Goal: Task Accomplishment & Management: Complete application form

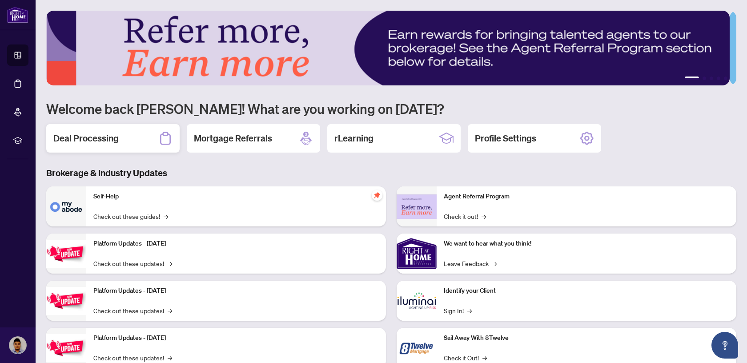
click at [113, 137] on h2 "Deal Processing" at bounding box center [85, 138] width 65 height 12
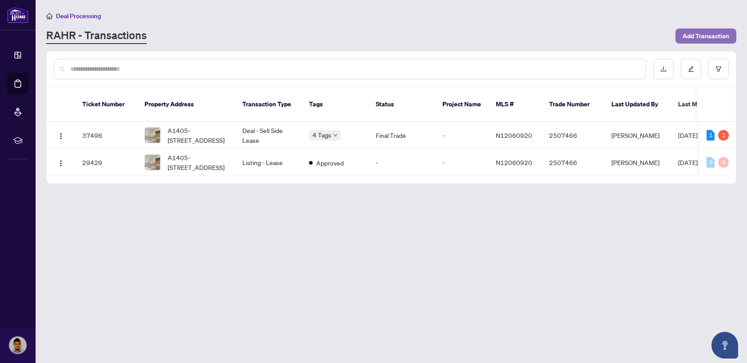
click at [718, 37] on span "Add Transaction" at bounding box center [705, 36] width 47 height 14
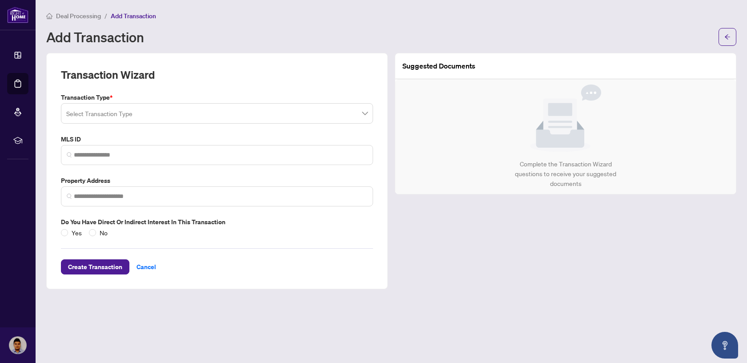
click at [242, 118] on input "search" at bounding box center [212, 115] width 293 height 20
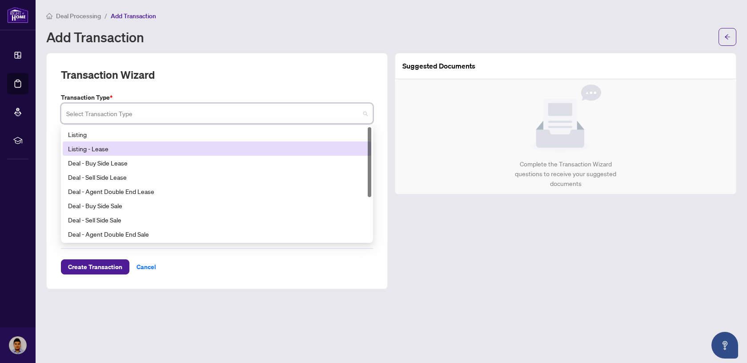
click at [209, 149] on div "Listing - Lease" at bounding box center [217, 149] width 298 height 10
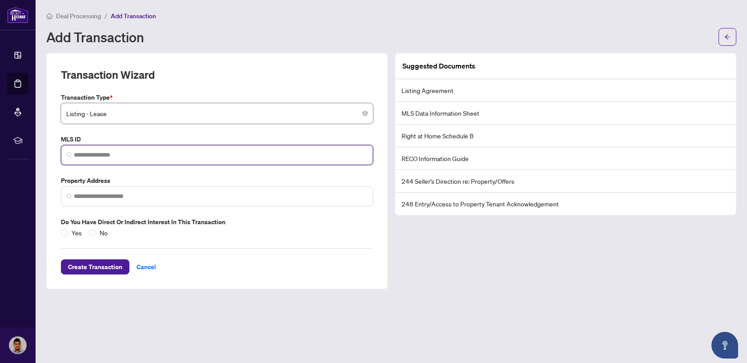
click at [188, 151] on input "search" at bounding box center [220, 154] width 293 height 9
paste input "*********"
type input "*********"
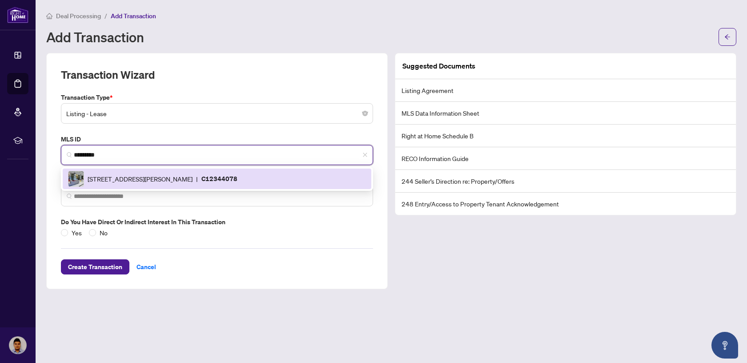
click at [192, 181] on span "[STREET_ADDRESS][PERSON_NAME]" at bounding box center [140, 179] width 105 height 10
type input "**********"
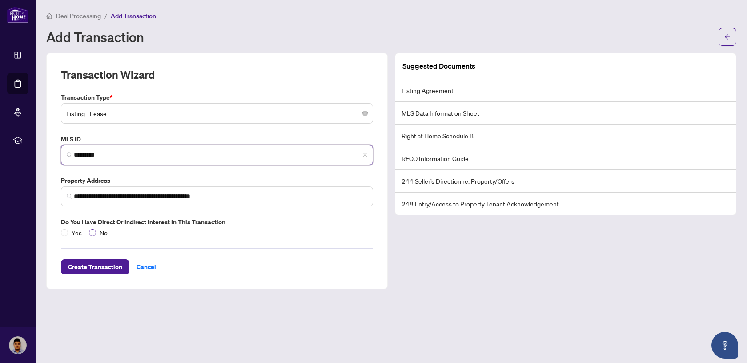
type input "*********"
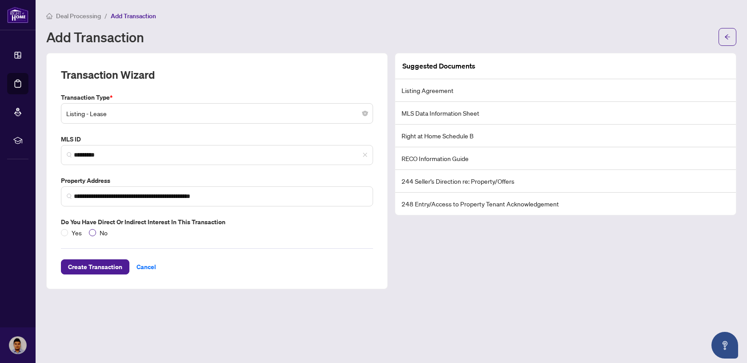
click at [100, 234] on span "No" at bounding box center [103, 233] width 15 height 10
click at [74, 235] on span "Yes" at bounding box center [76, 233] width 17 height 10
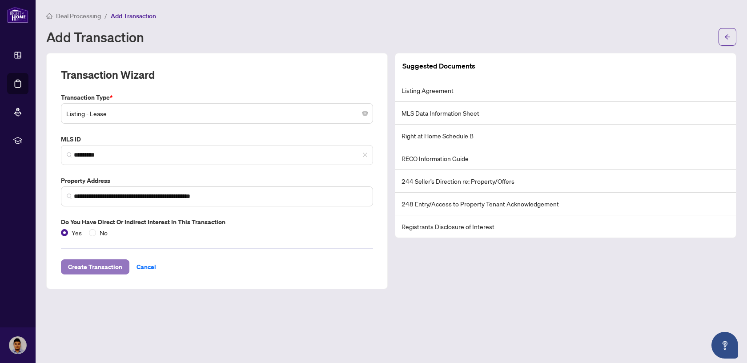
click at [95, 270] on span "Create Transaction" at bounding box center [95, 267] width 54 height 14
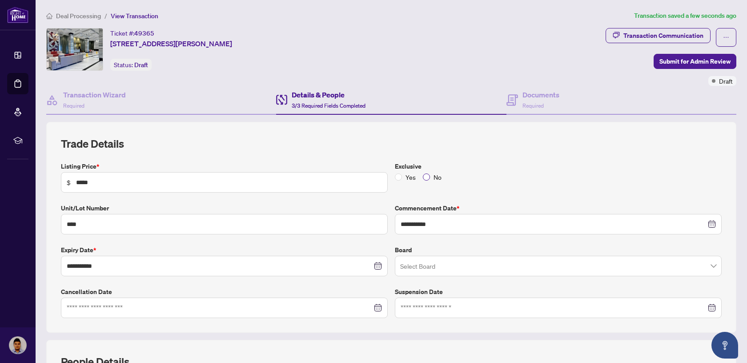
click at [430, 180] on span "No" at bounding box center [437, 177] width 15 height 10
click at [470, 264] on input "search" at bounding box center [554, 267] width 308 height 20
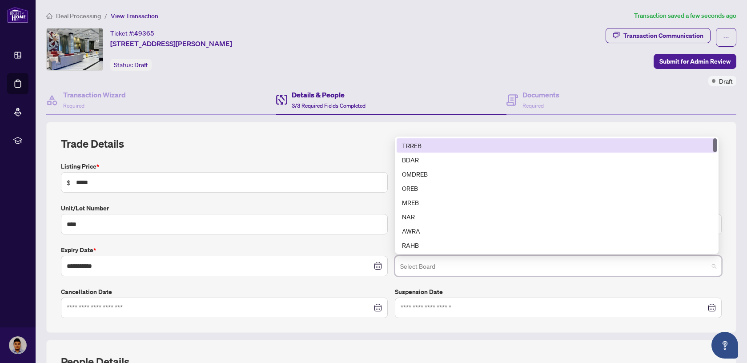
click at [409, 301] on div at bounding box center [558, 307] width 327 height 20
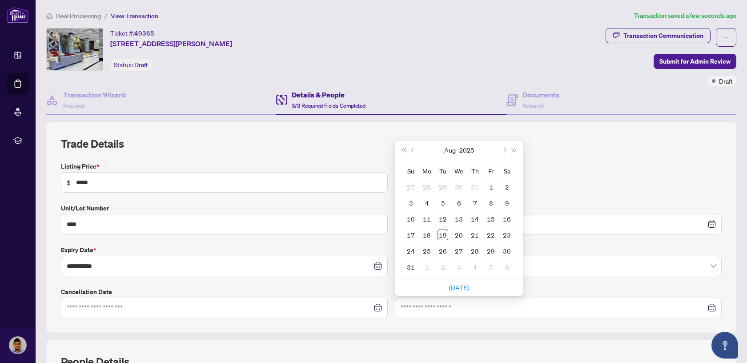
click at [325, 293] on label "Cancellation Date" at bounding box center [224, 292] width 327 height 10
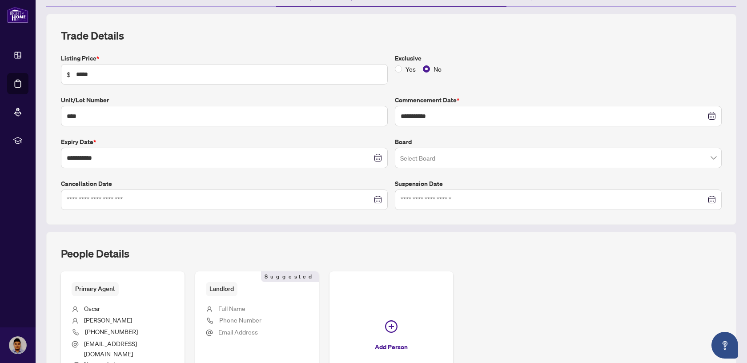
scroll to position [200, 0]
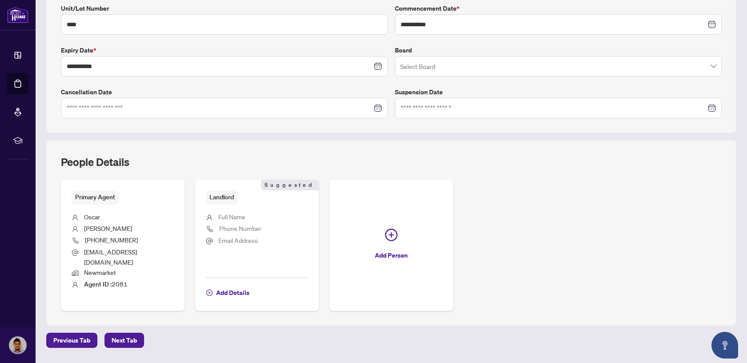
click at [150, 333] on div "Previous Tab Next Tab" at bounding box center [391, 340] width 690 height 15
click at [139, 333] on button "Next Tab" at bounding box center [124, 340] width 40 height 15
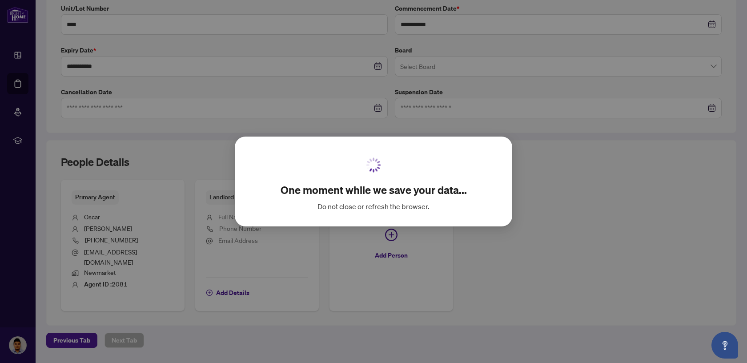
scroll to position [22, 0]
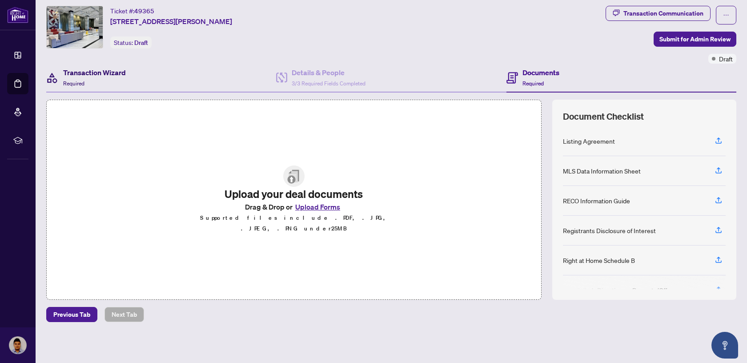
click at [116, 70] on h4 "Transaction Wizard" at bounding box center [94, 72] width 63 height 11
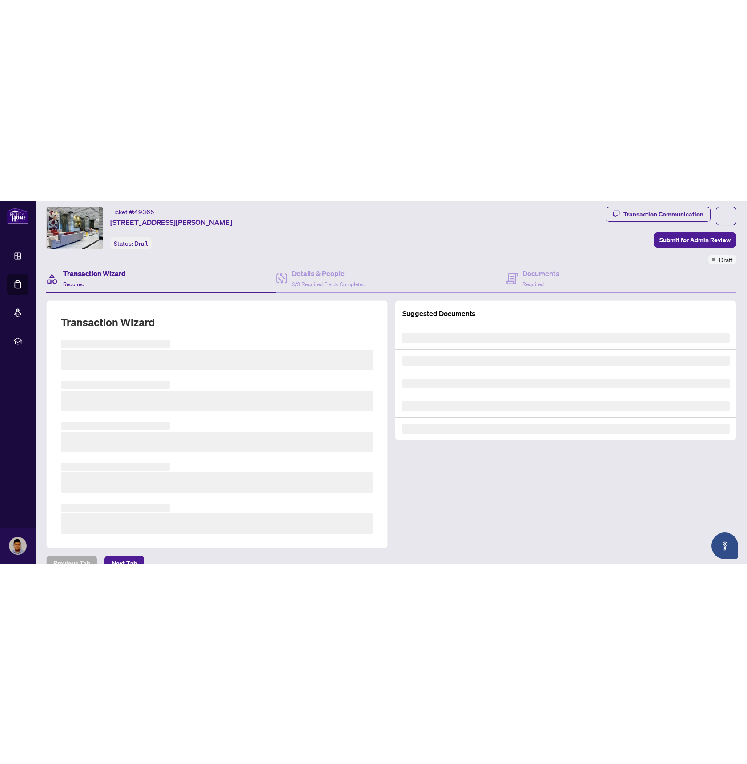
scroll to position [21, 0]
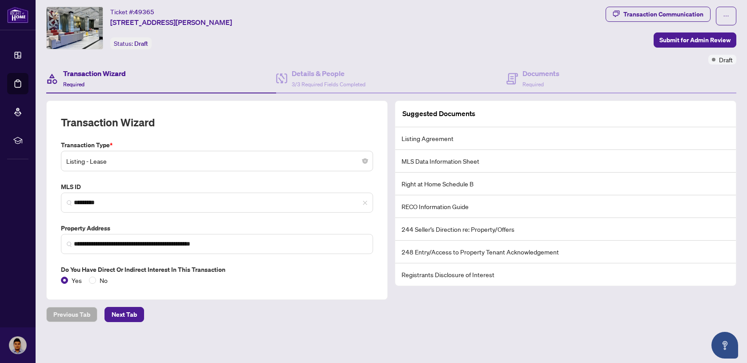
click at [246, 76] on div "Transaction Wizard Required" at bounding box center [161, 78] width 230 height 29
click at [319, 77] on h4 "Details & People" at bounding box center [329, 73] width 74 height 11
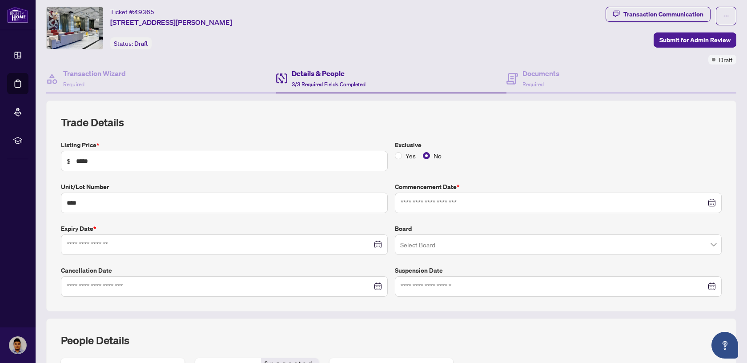
type input "**********"
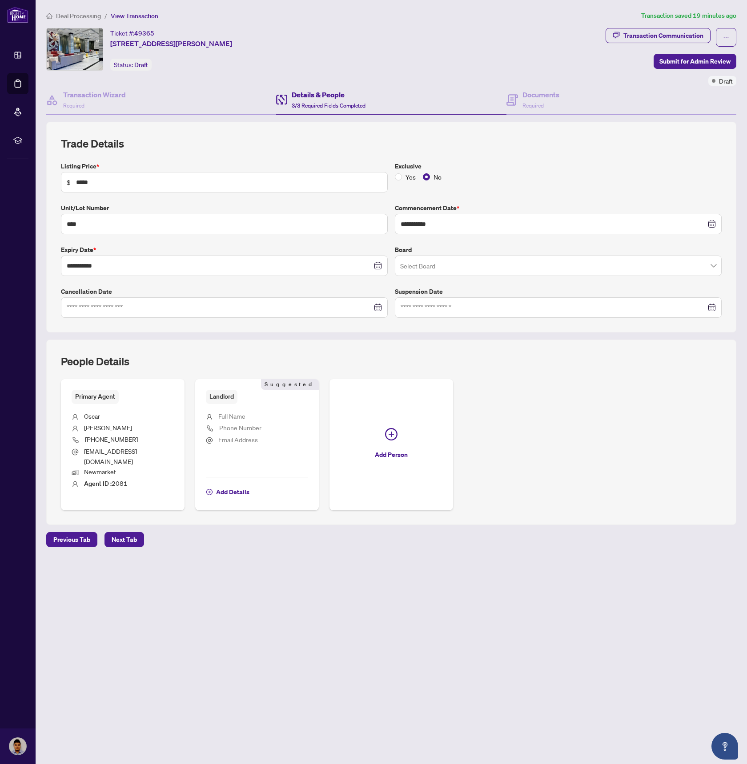
click at [305, 98] on h4 "Details & People" at bounding box center [329, 94] width 74 height 11
click at [99, 99] on h4 "Transaction Wizard" at bounding box center [94, 94] width 63 height 11
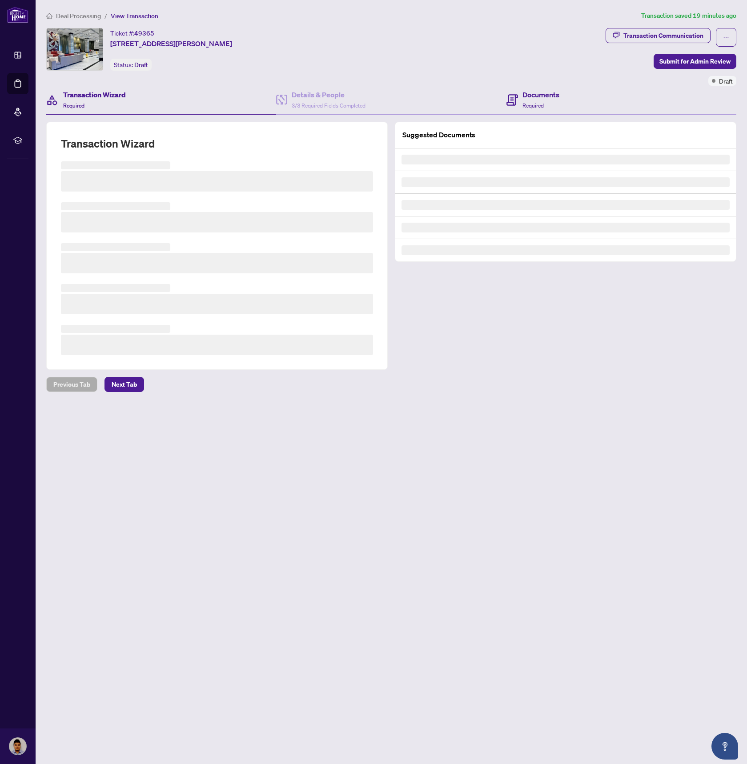
click at [565, 106] on div "Documents Required" at bounding box center [621, 100] width 230 height 29
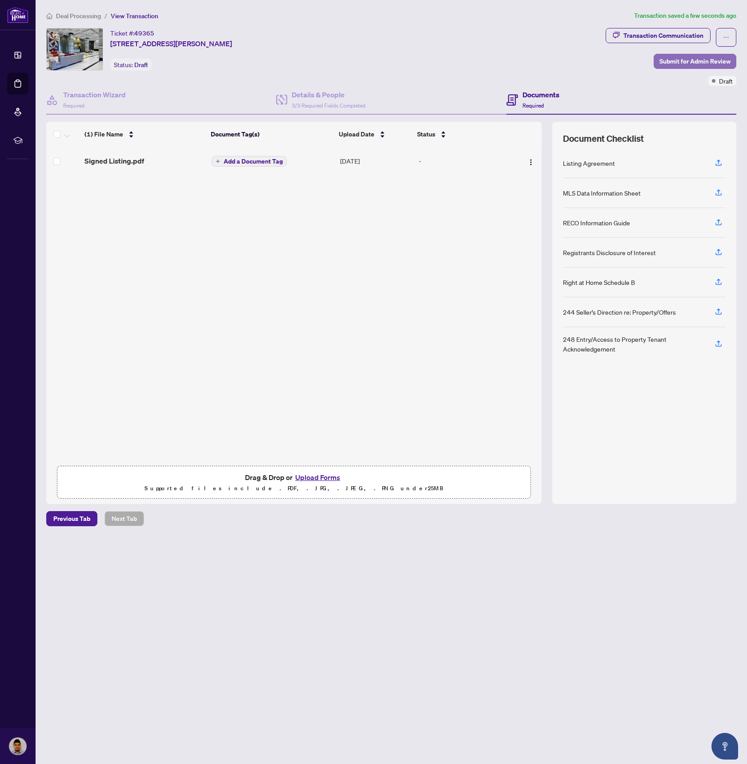
click at [684, 60] on span "Submit for Admin Review" at bounding box center [694, 61] width 71 height 14
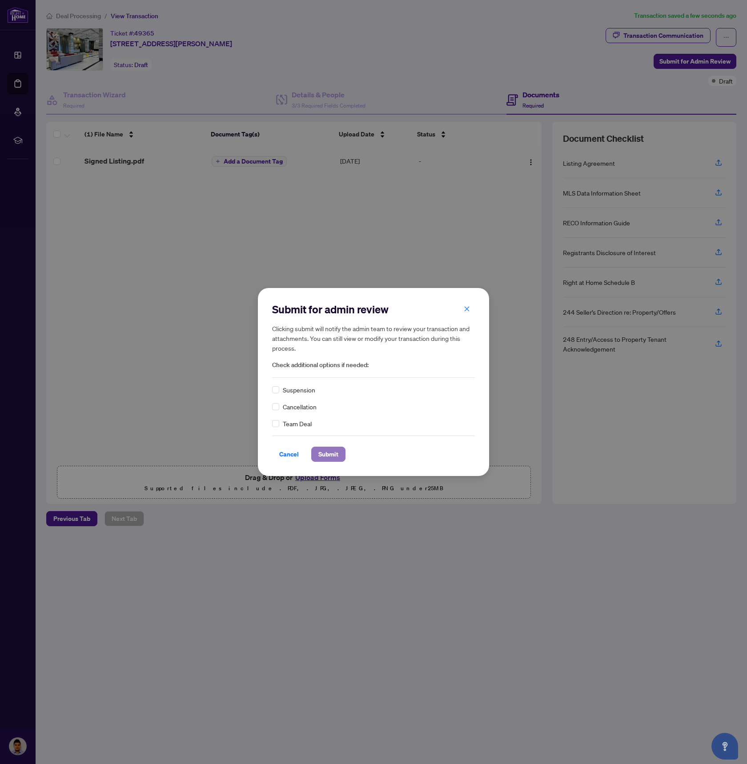
click at [331, 362] on span "Submit" at bounding box center [328, 454] width 20 height 14
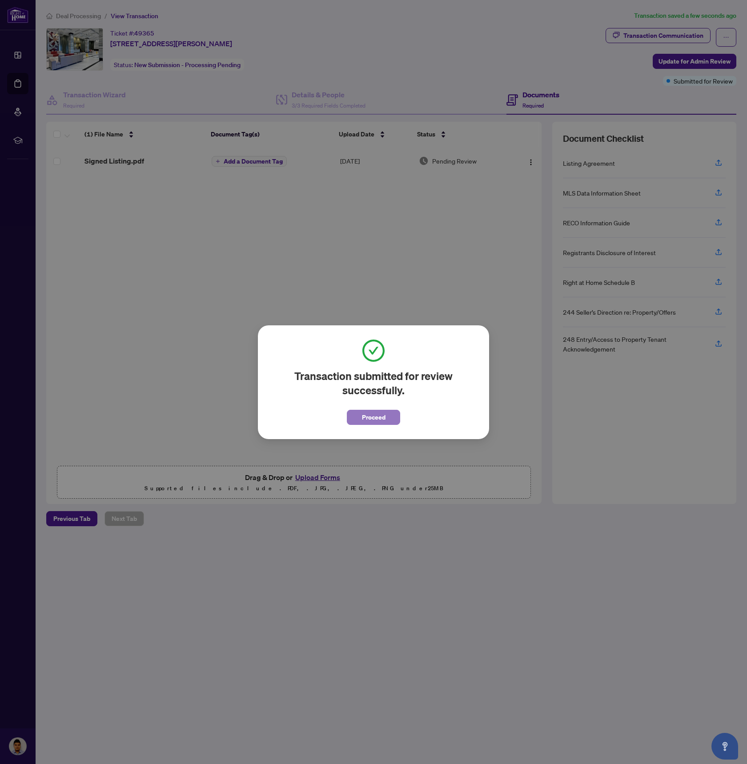
click at [377, 362] on span "Proceed" at bounding box center [374, 417] width 24 height 14
